Goal: Information Seeking & Learning: Learn about a topic

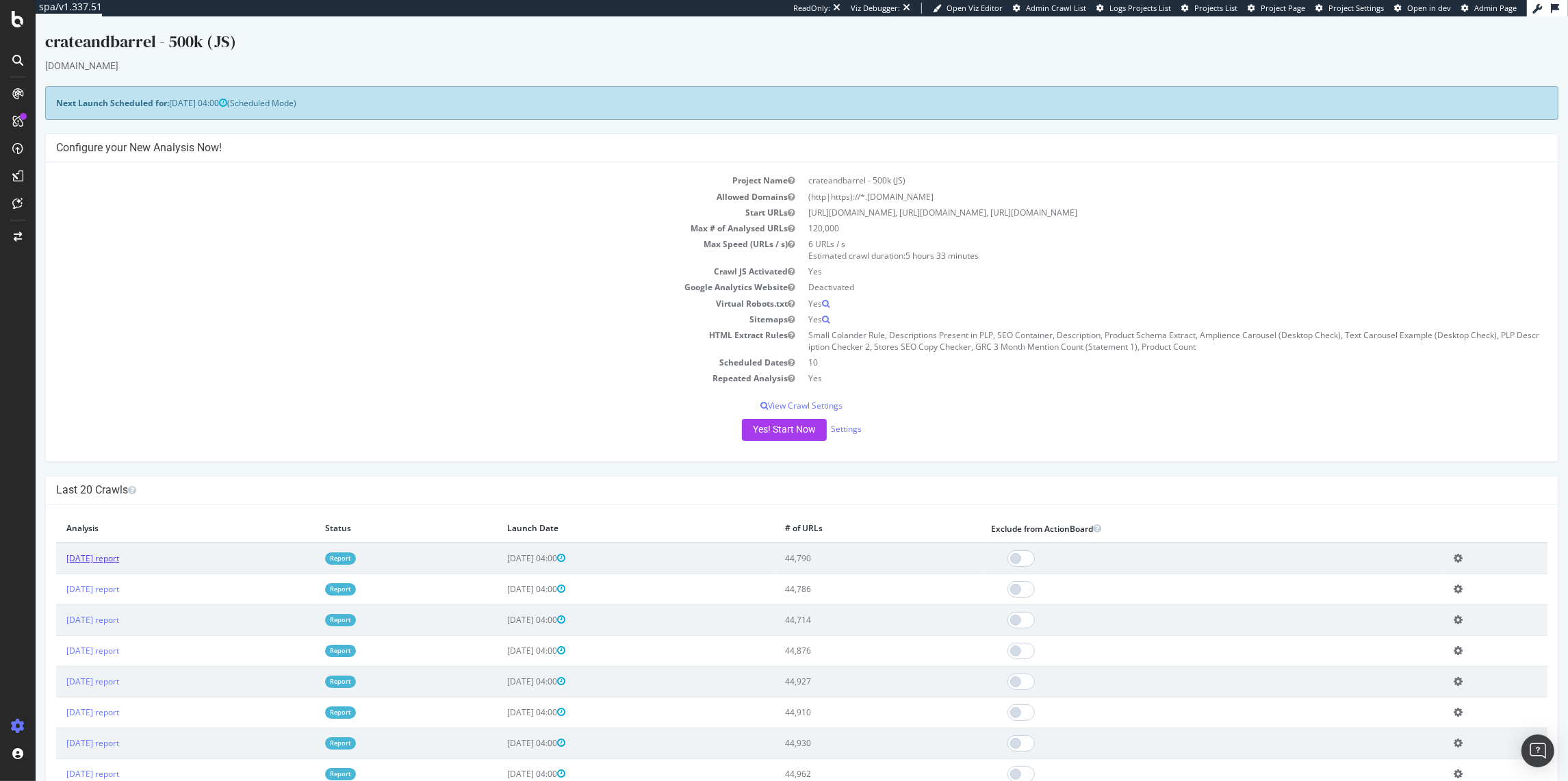
click at [115, 553] on link "[DATE] report" at bounding box center [93, 559] width 53 height 12
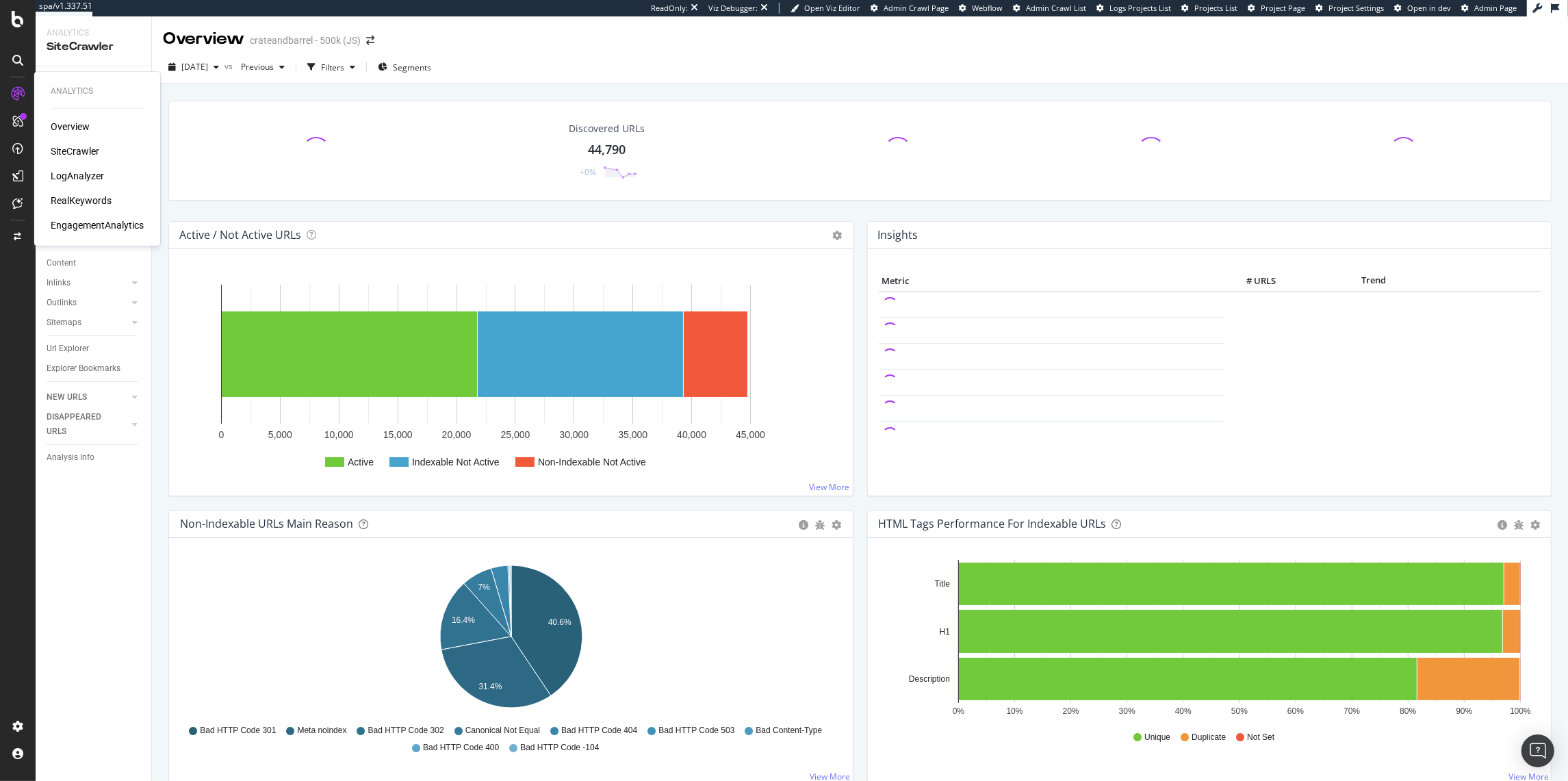
click at [76, 198] on div "RealKeywords" at bounding box center [81, 200] width 61 height 14
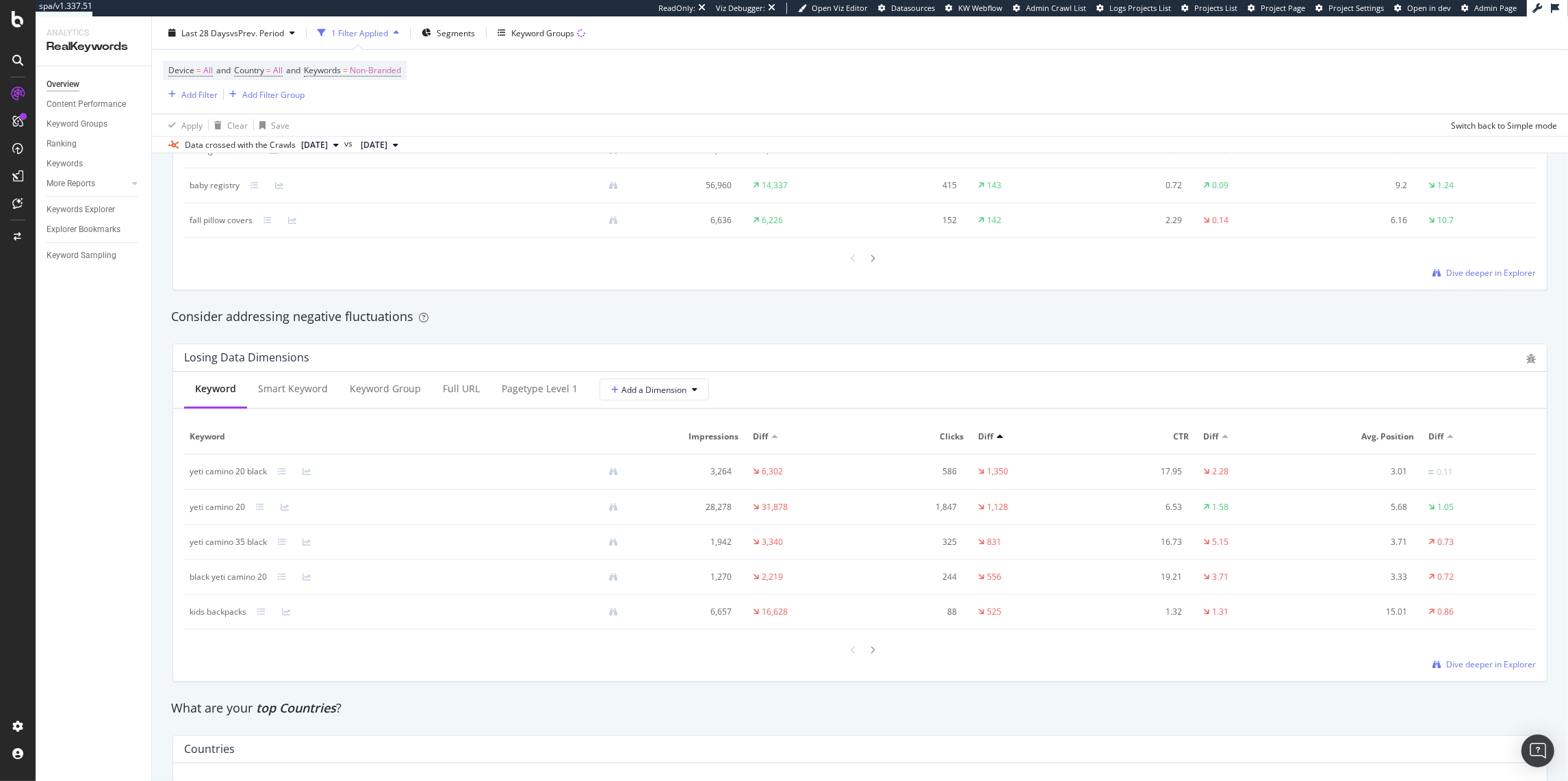
scroll to position [1123, 0]
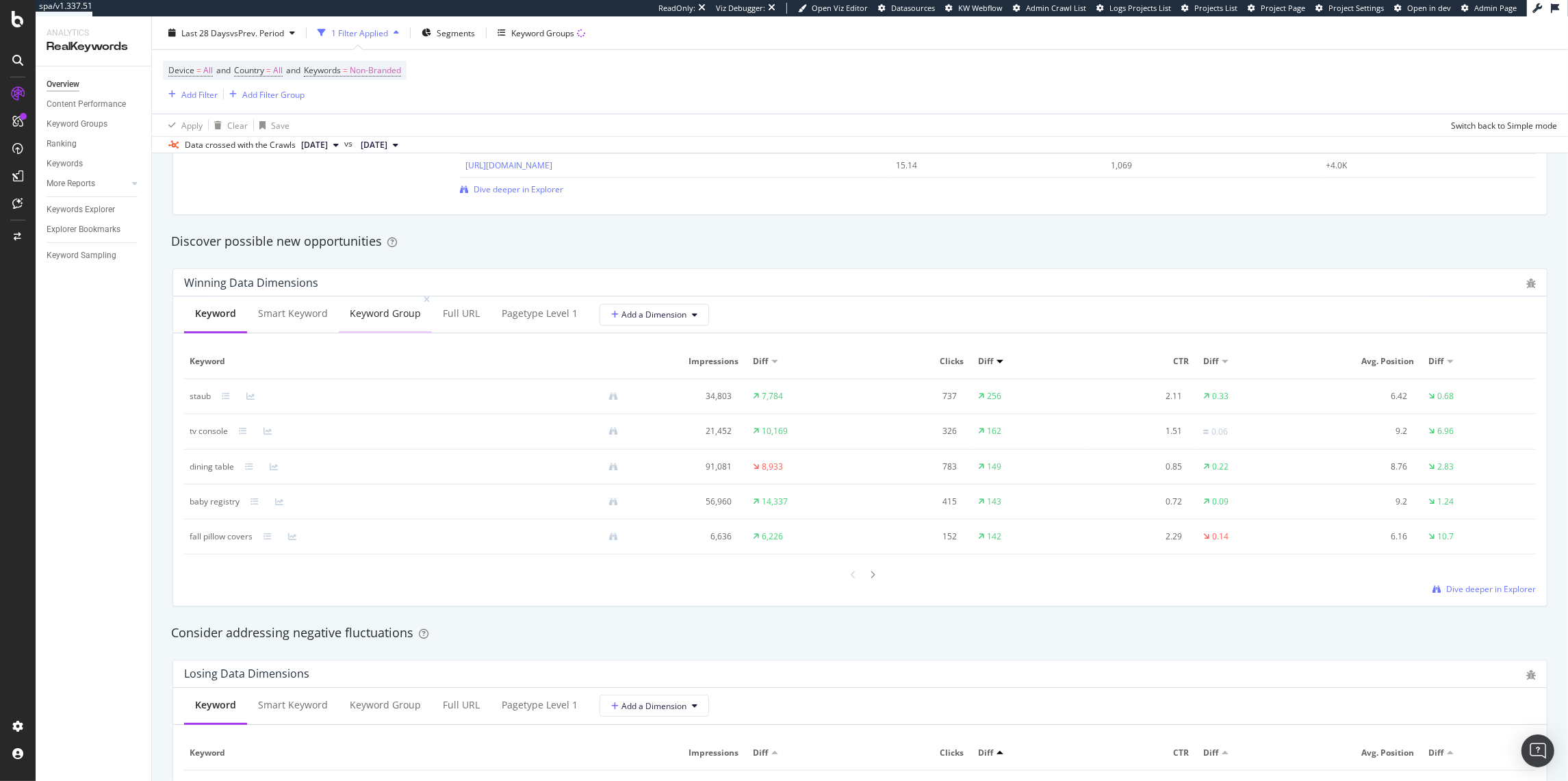
click at [360, 325] on div "Keyword Group" at bounding box center [385, 314] width 93 height 37
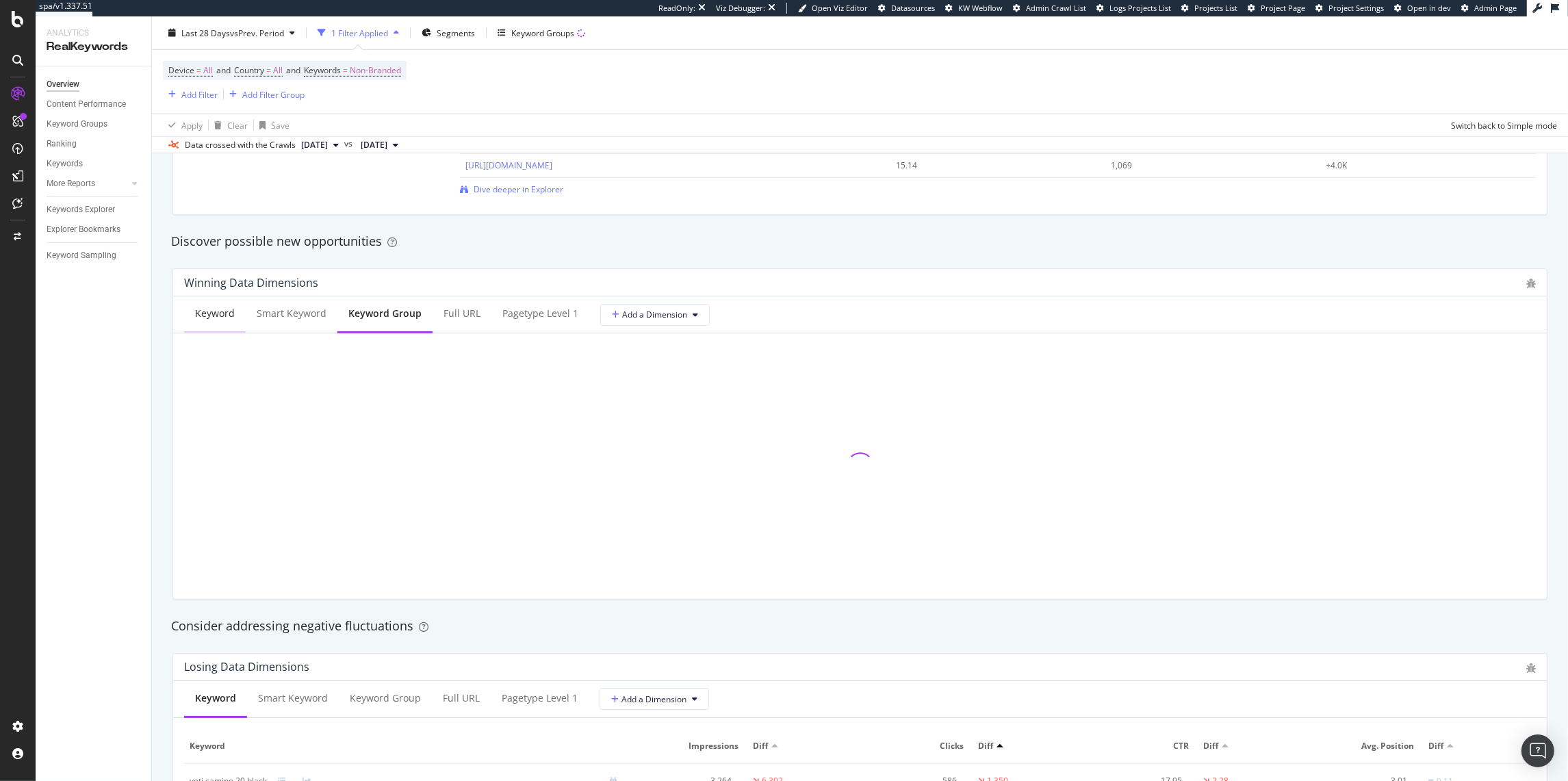
click at [228, 308] on div "Keyword" at bounding box center [215, 313] width 40 height 14
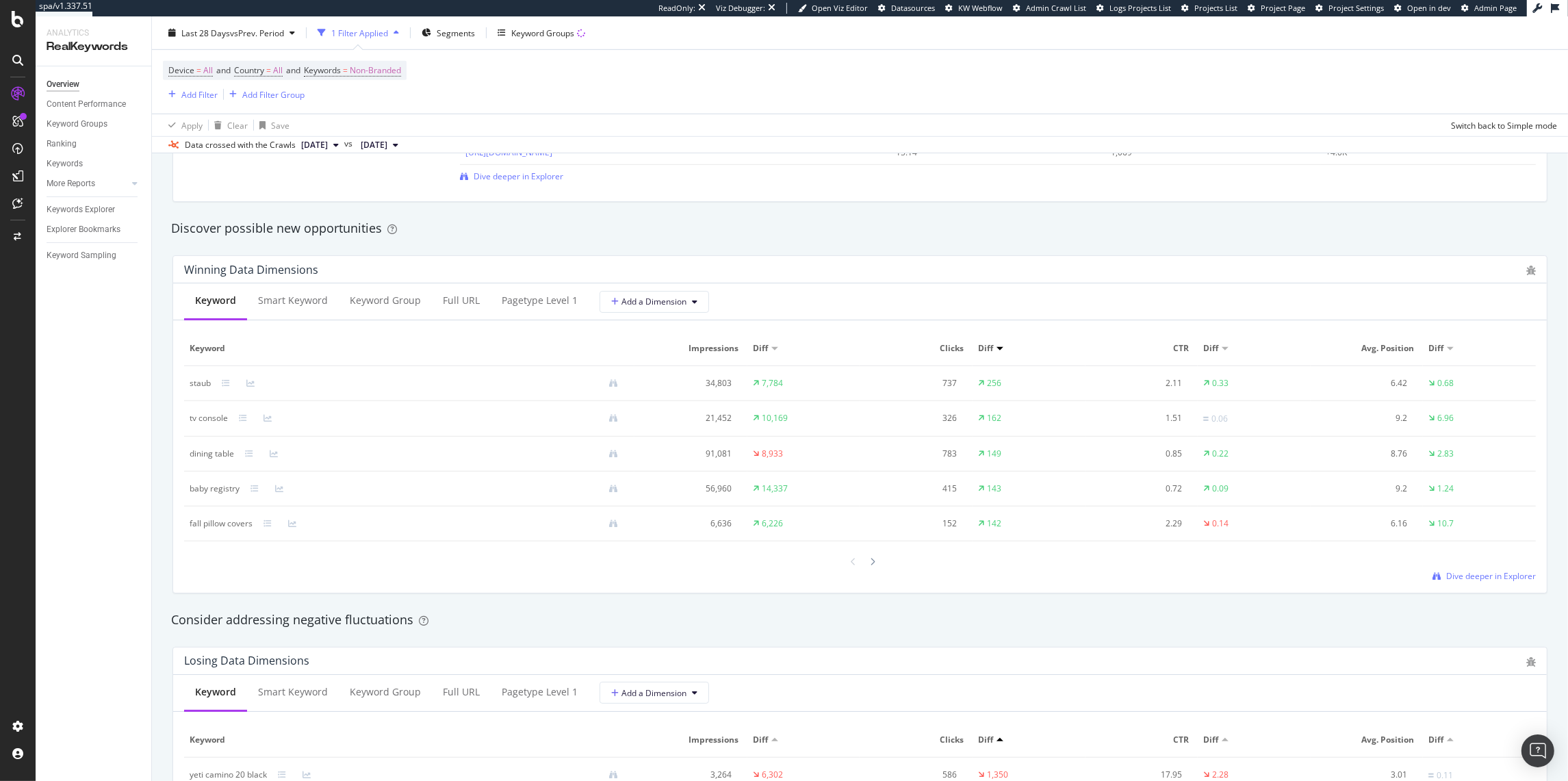
scroll to position [1140, 0]
drag, startPoint x: 210, startPoint y: 380, endPoint x: 178, endPoint y: 380, distance: 32.0
click at [178, 380] on div "Keyword Smart Keyword Keyword Group Full URL pagetype Level 1 Add a Dimension K…" at bounding box center [860, 435] width 1374 height 309
